Goal: Task Accomplishment & Management: Manage account settings

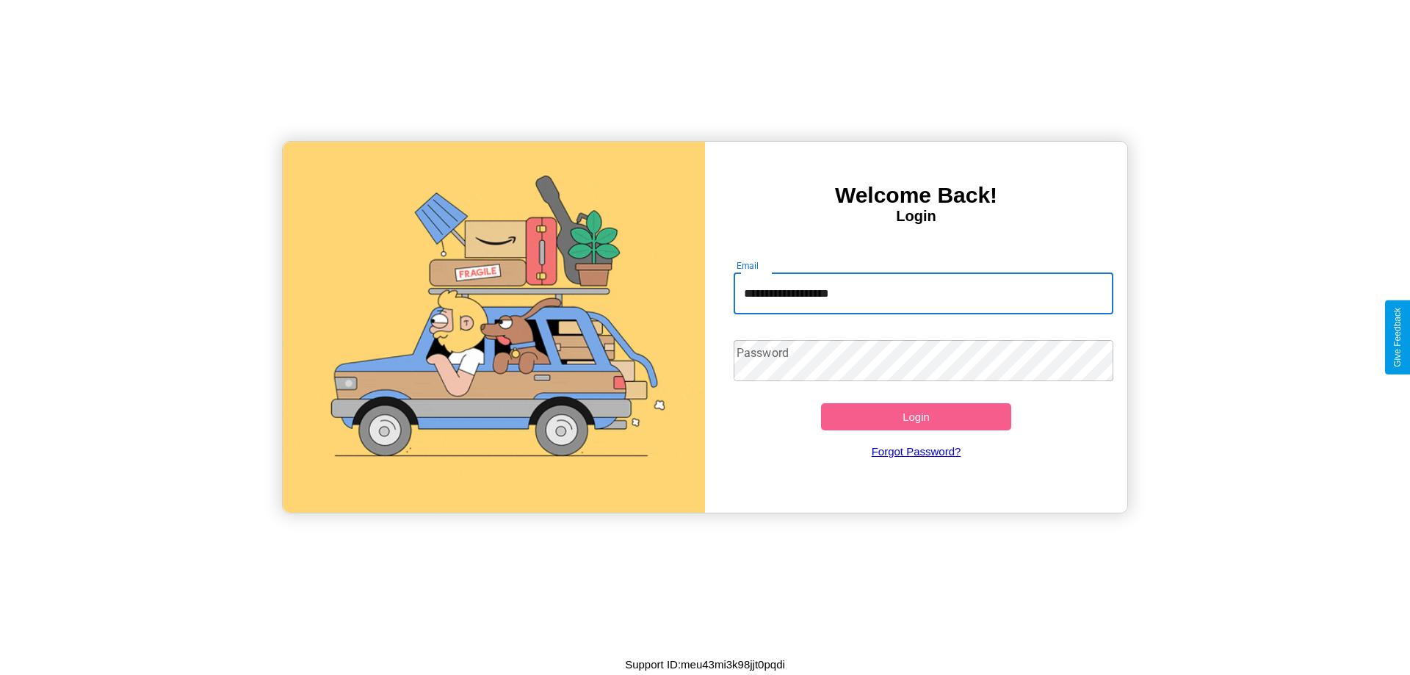
type input "**********"
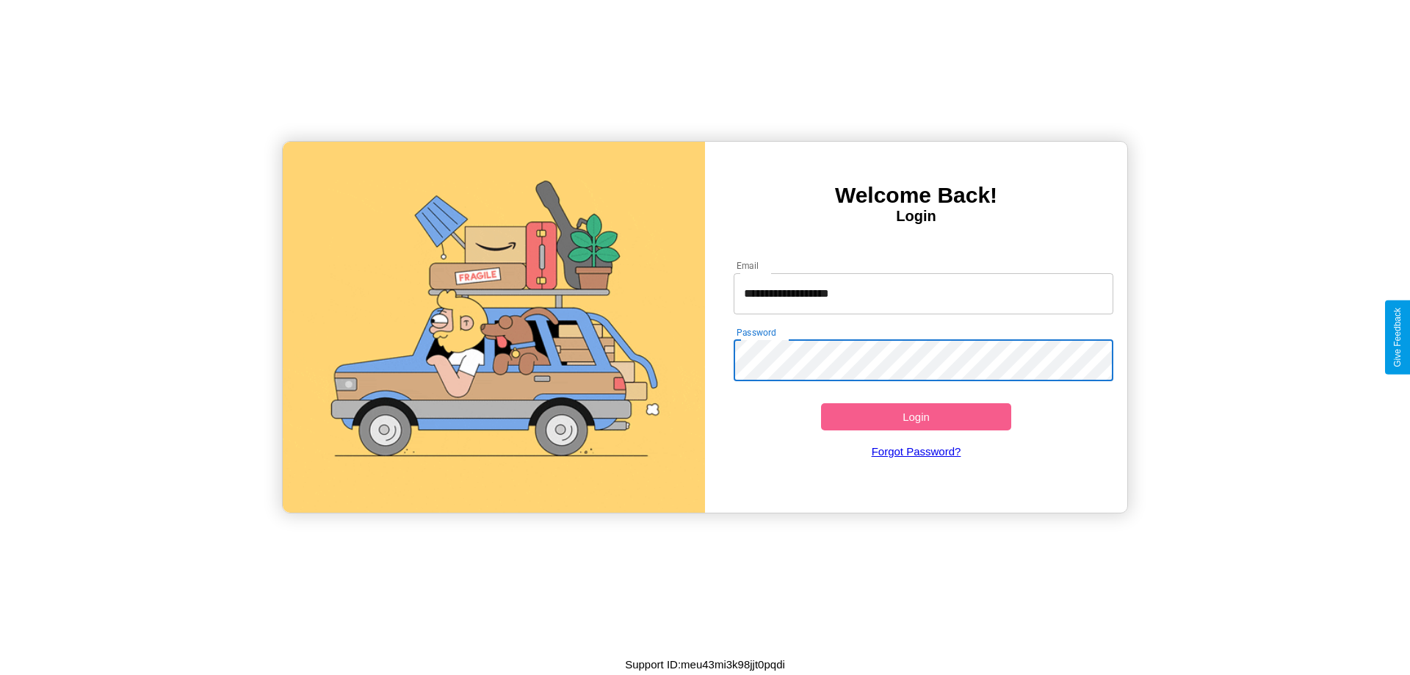
click at [916, 416] on button "Login" at bounding box center [916, 416] width 190 height 27
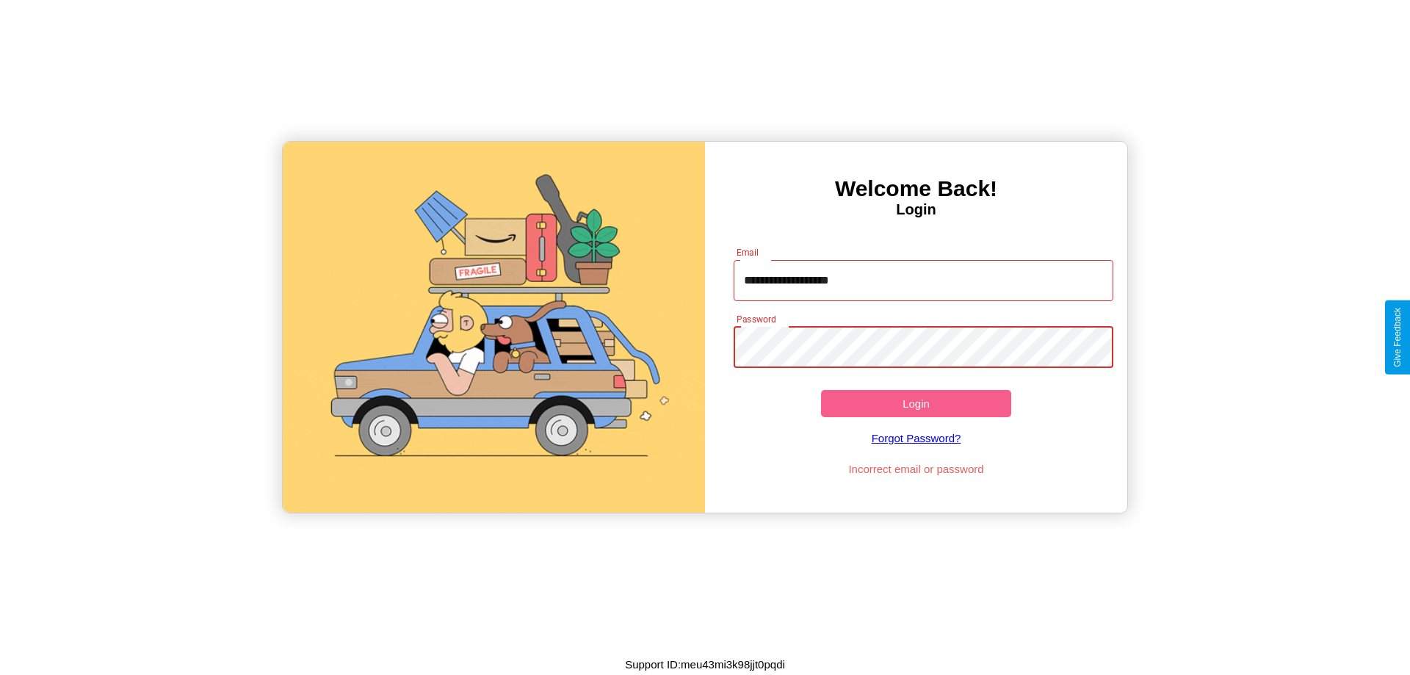
click at [916, 403] on button "Login" at bounding box center [916, 403] width 190 height 27
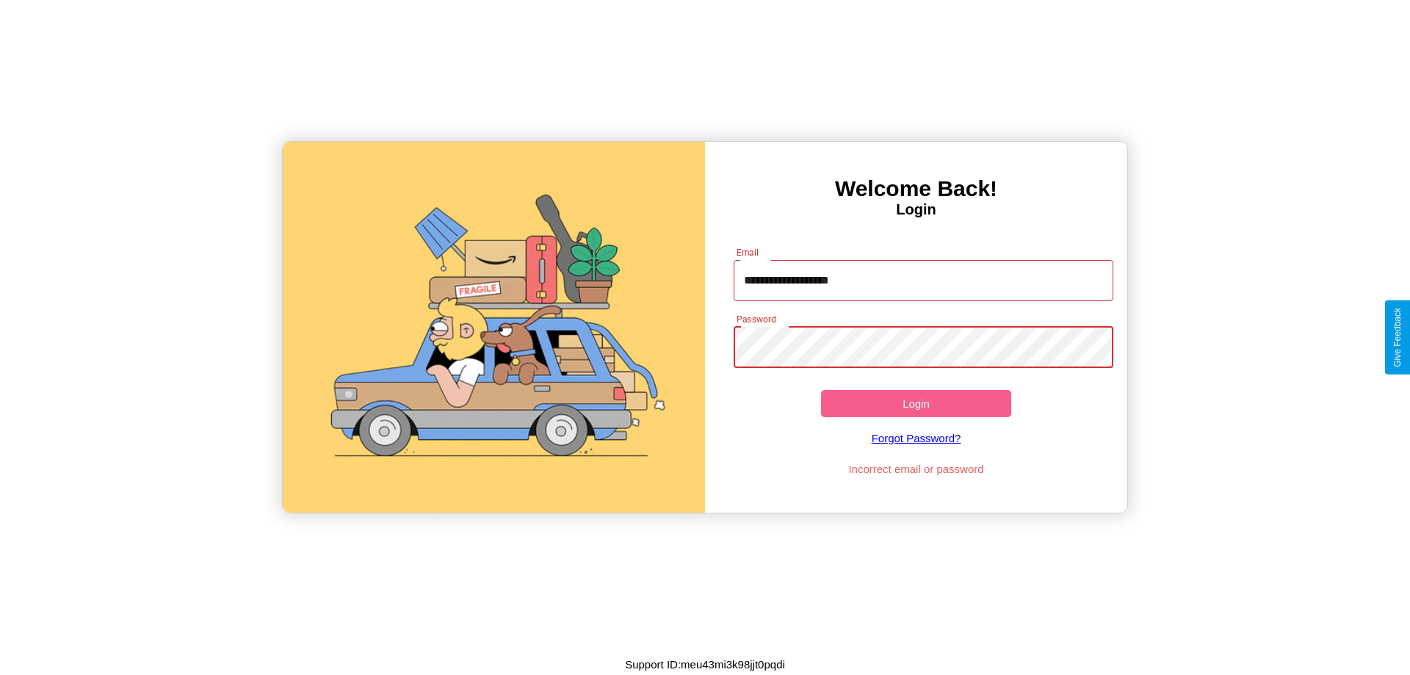
click at [916, 403] on button "Login" at bounding box center [916, 403] width 190 height 27
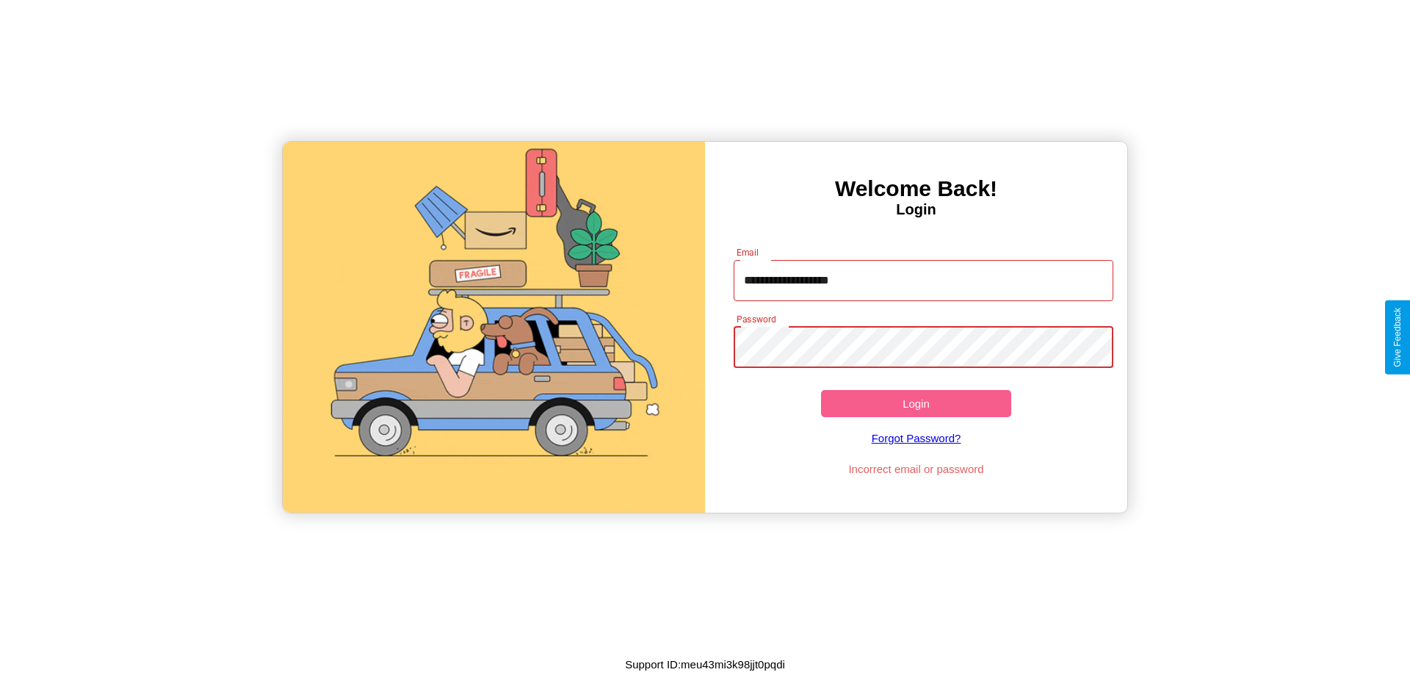
click at [916, 403] on button "Login" at bounding box center [916, 403] width 190 height 27
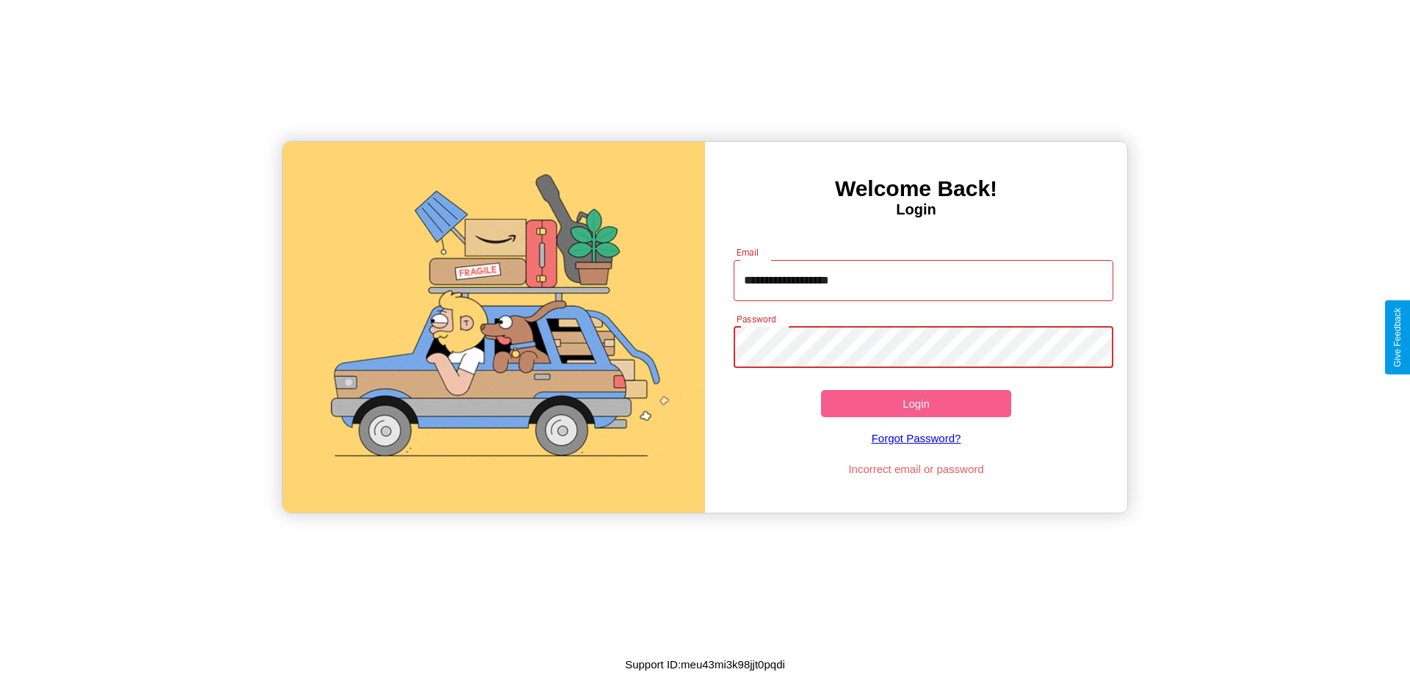
click at [916, 403] on button "Login" at bounding box center [916, 403] width 190 height 27
